Goal: Navigation & Orientation: Find specific page/section

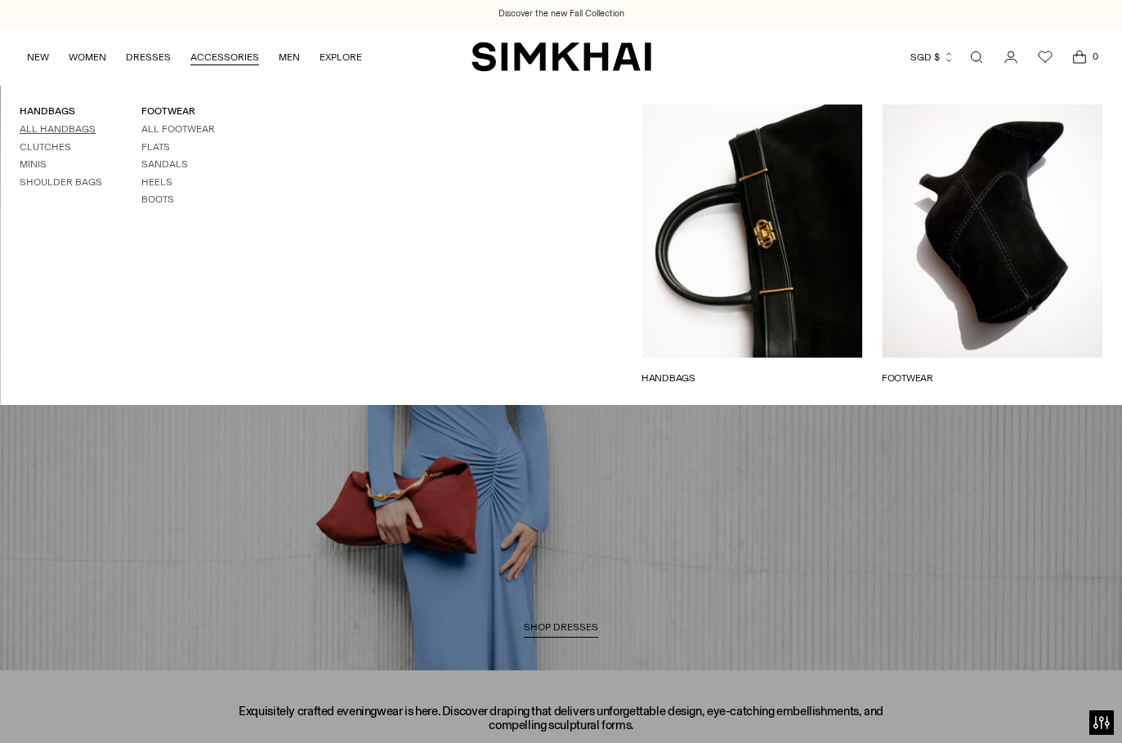
click at [51, 127] on link "All Handbags" at bounding box center [58, 128] width 76 height 11
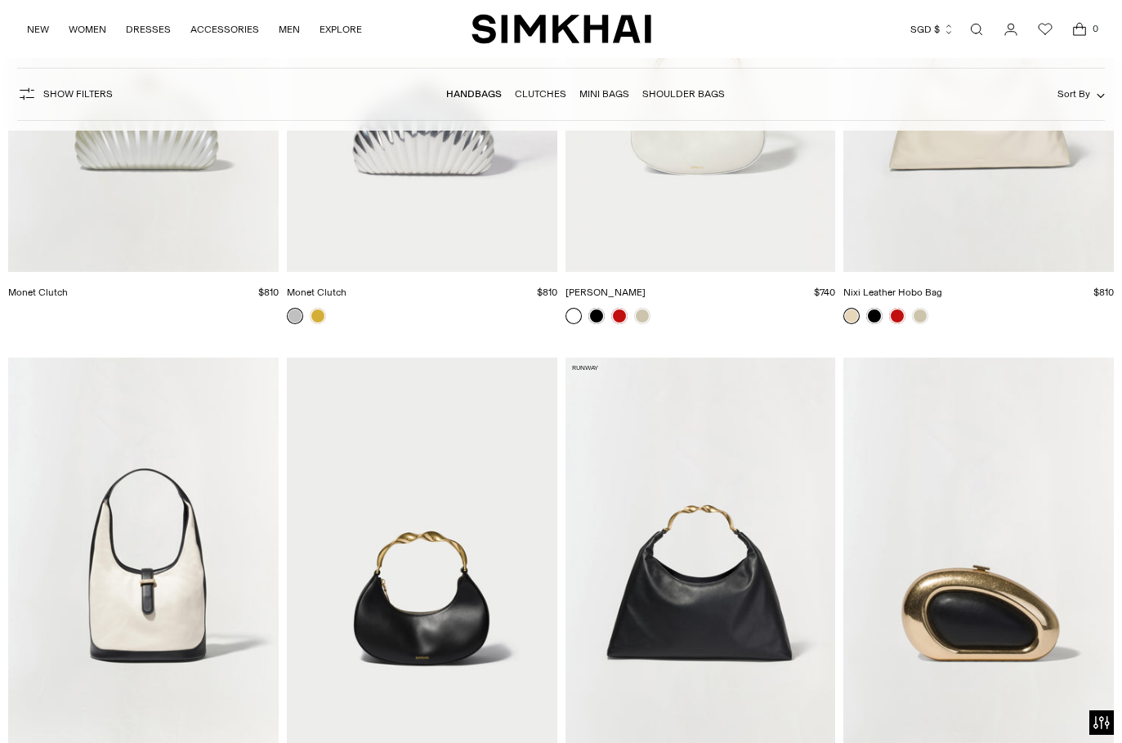
scroll to position [3191, 0]
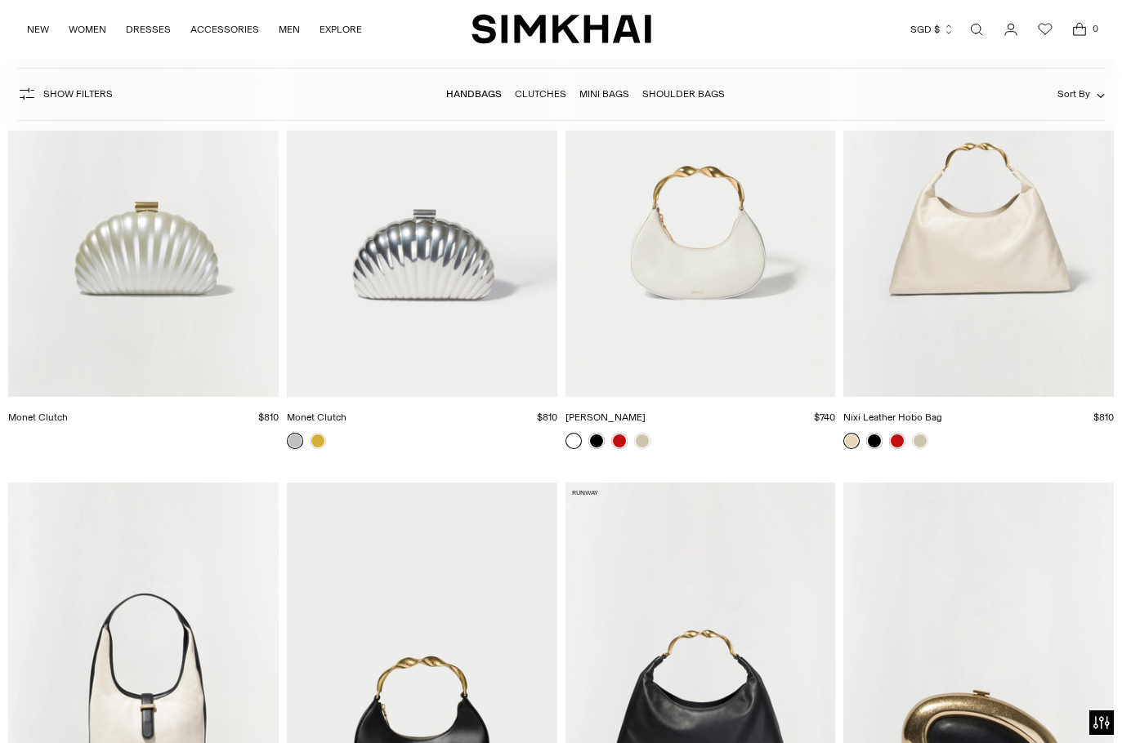
click at [977, 33] on link "Open search modal" at bounding box center [976, 29] width 33 height 33
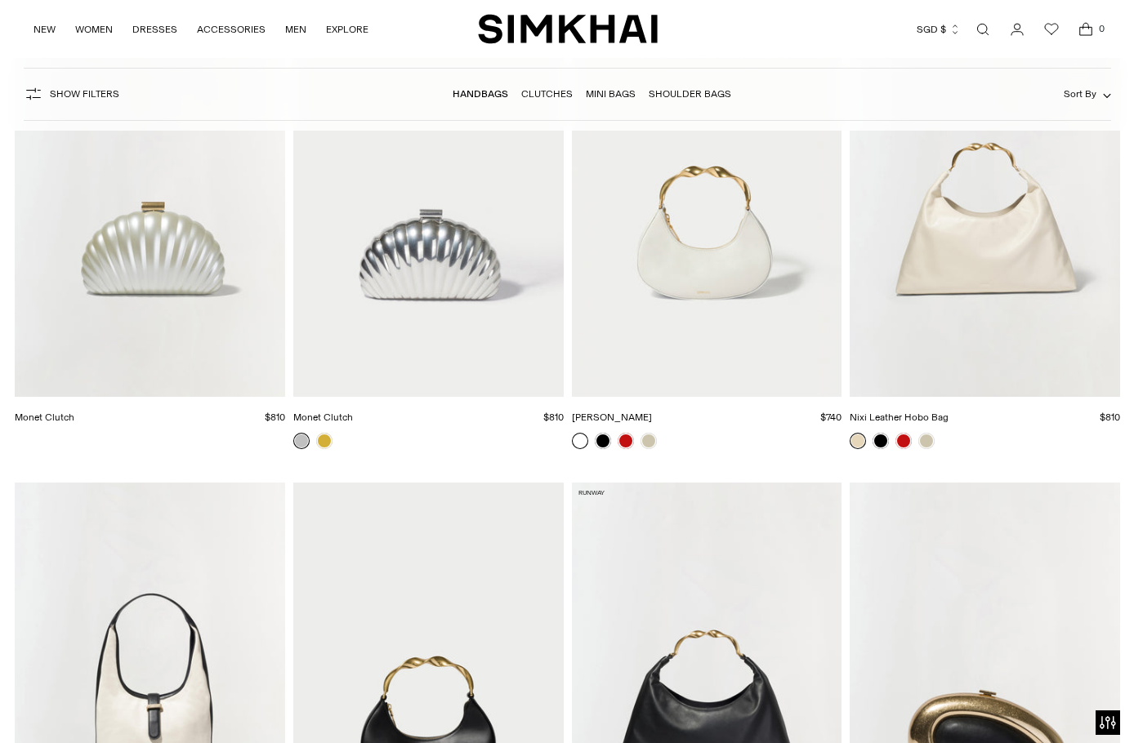
scroll to position [0, 0]
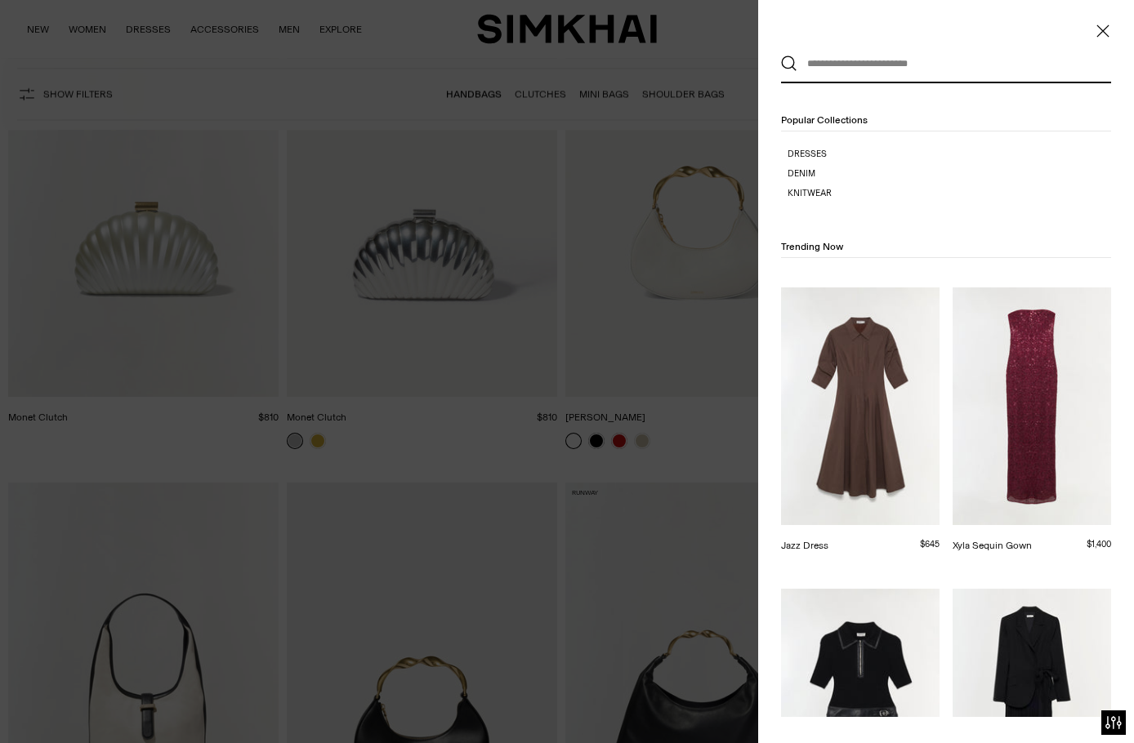
click at [831, 65] on input "text" at bounding box center [942, 64] width 290 height 36
paste input "**********"
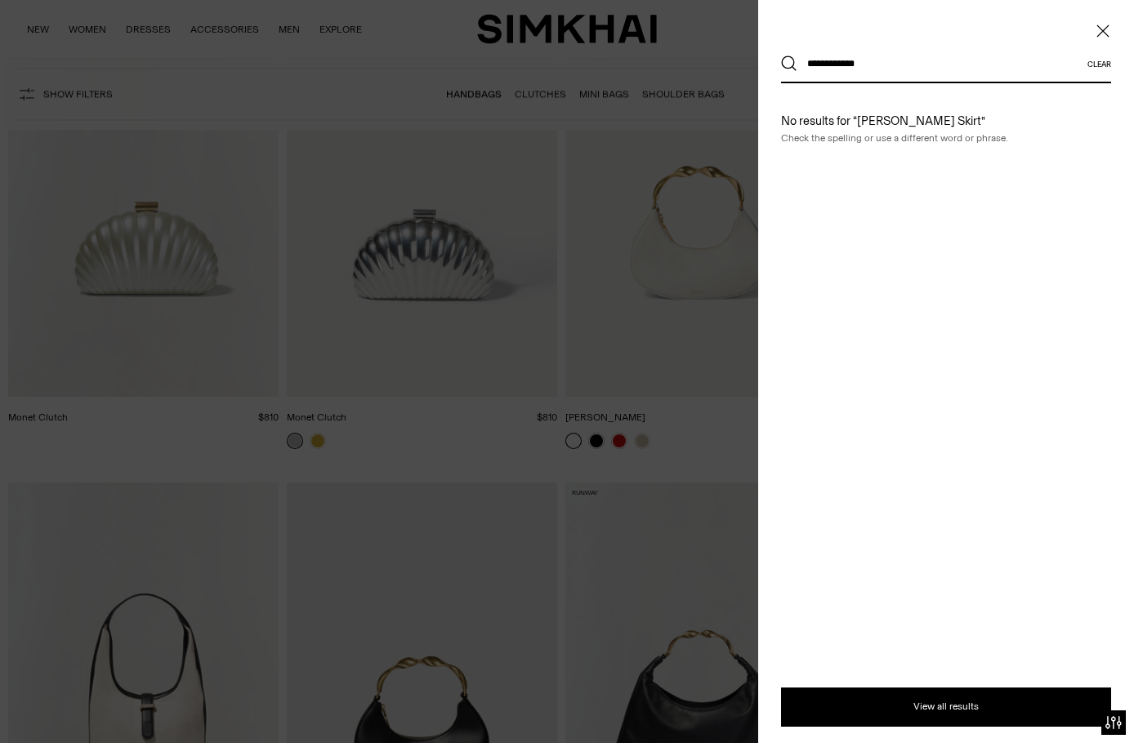
type input "**********"
click at [397, 62] on div at bounding box center [567, 371] width 1134 height 743
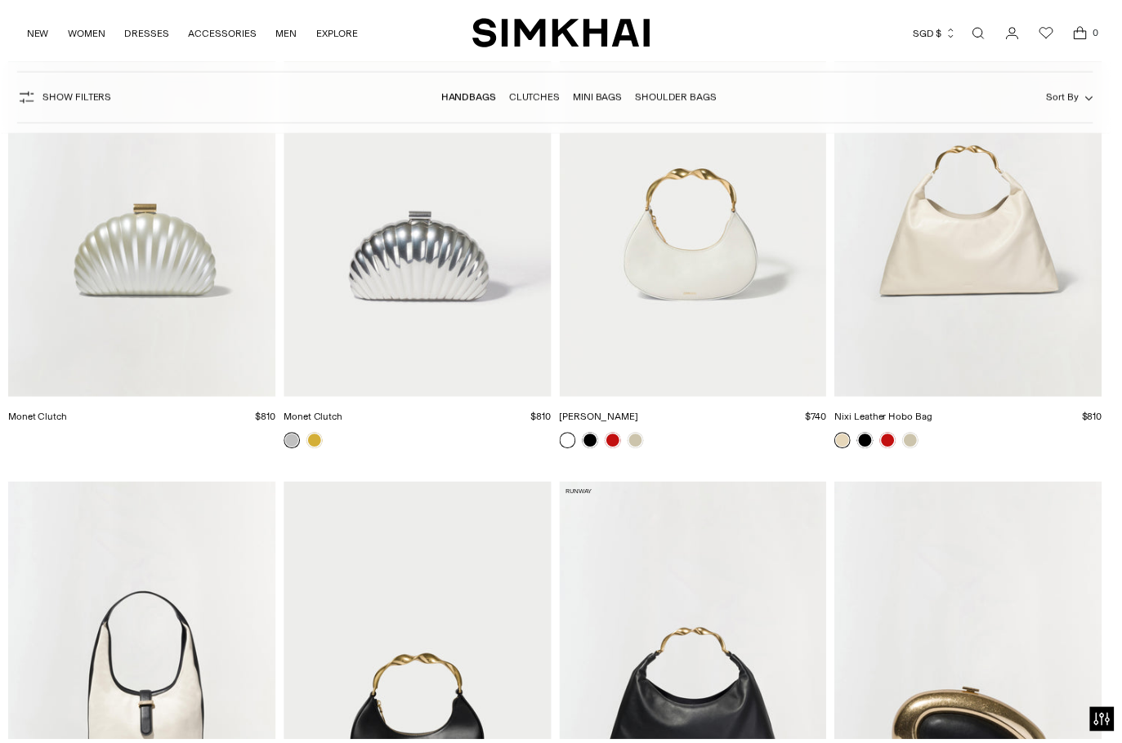
scroll to position [3191, 0]
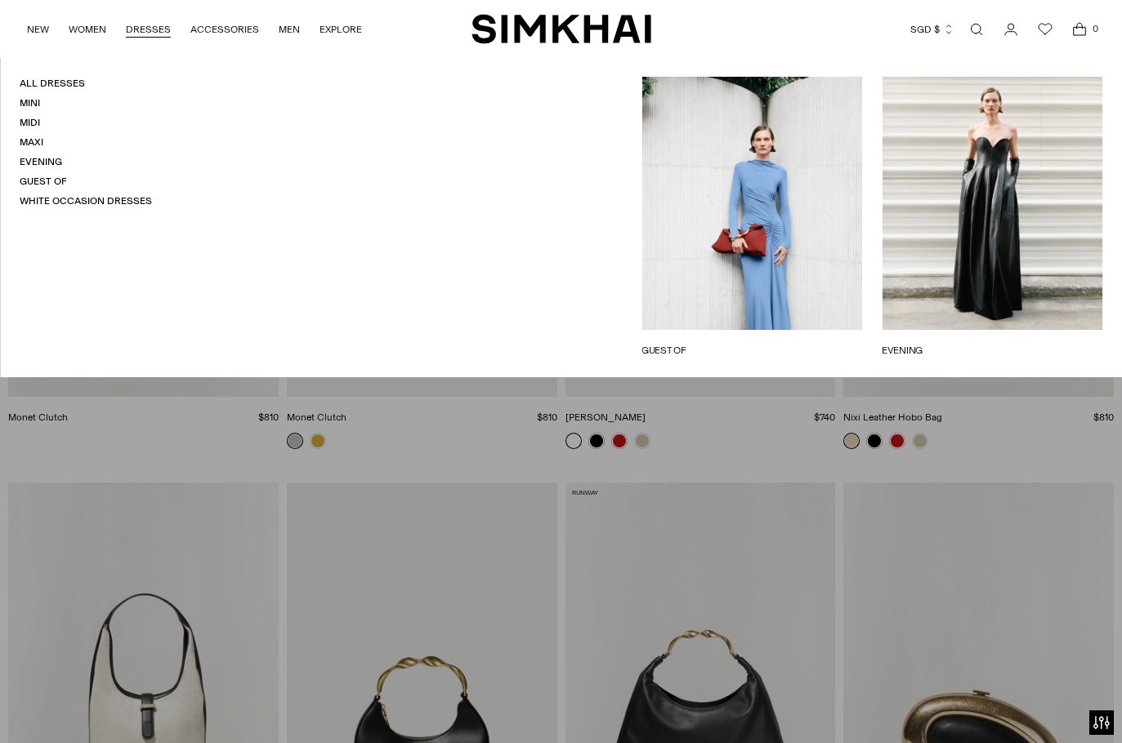
click at [136, 32] on link "DRESSES" at bounding box center [148, 29] width 45 height 36
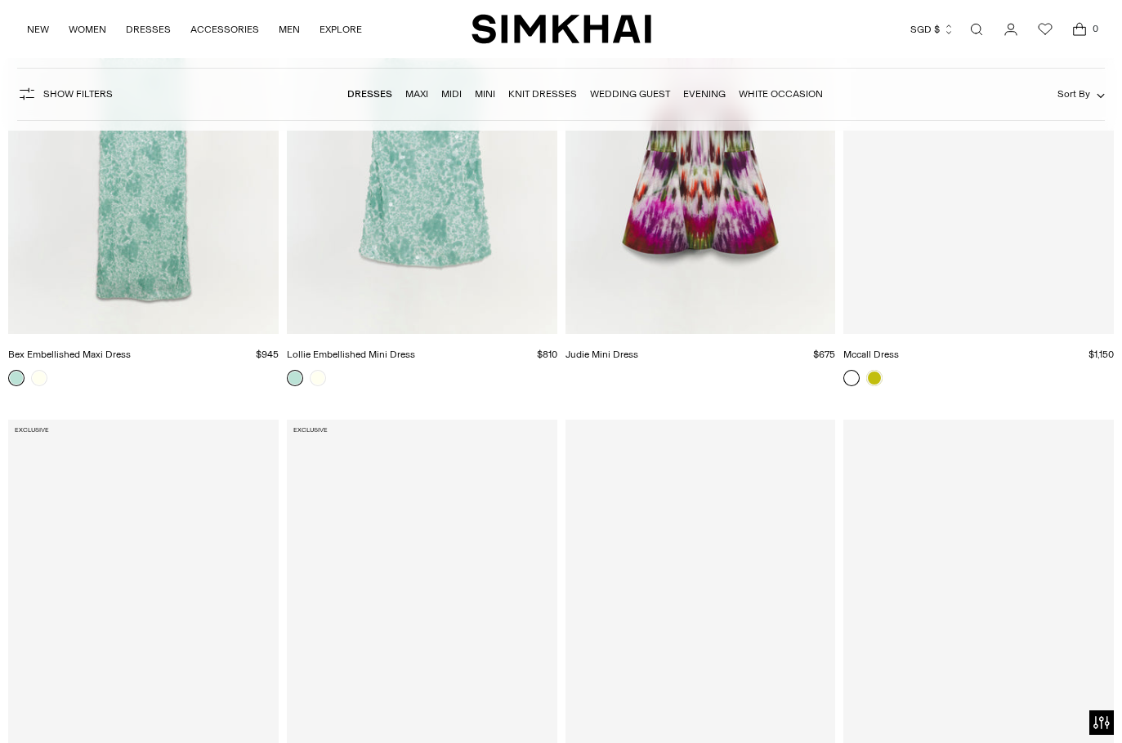
scroll to position [17193, 0]
